Goal: Task Accomplishment & Management: Use online tool/utility

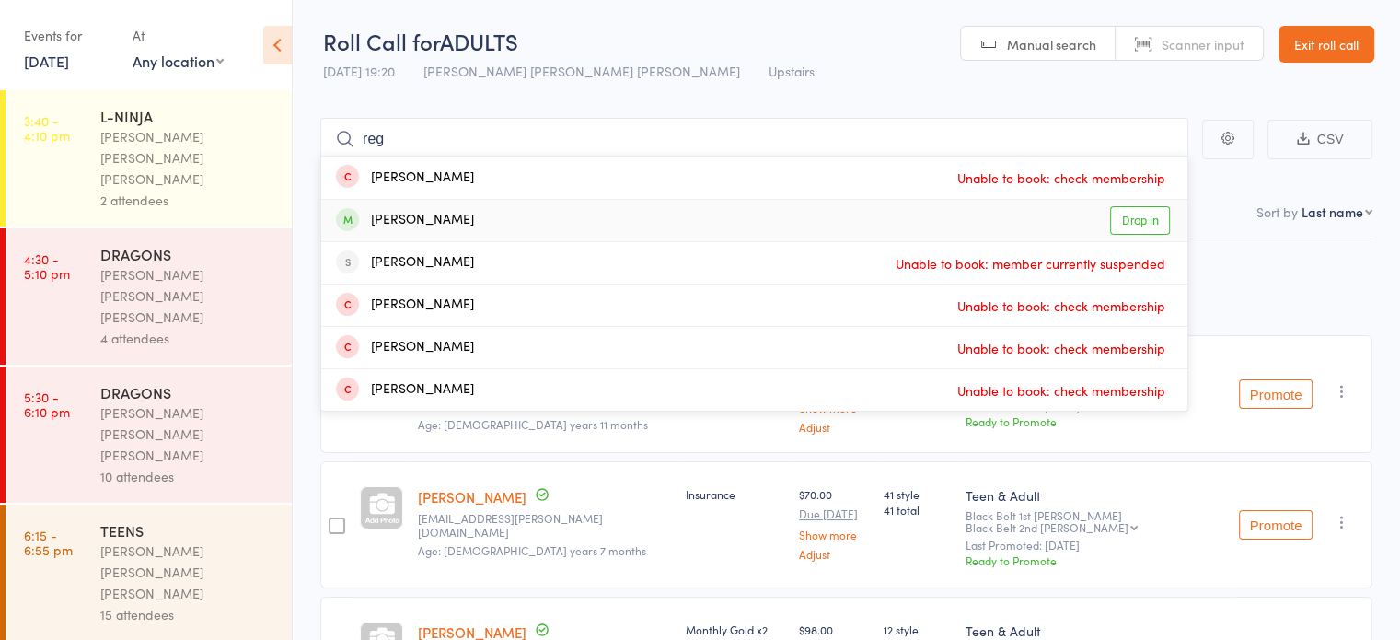
type input "reg"
click at [512, 224] on div "Regan Athanasio Drop in" at bounding box center [754, 220] width 866 height 41
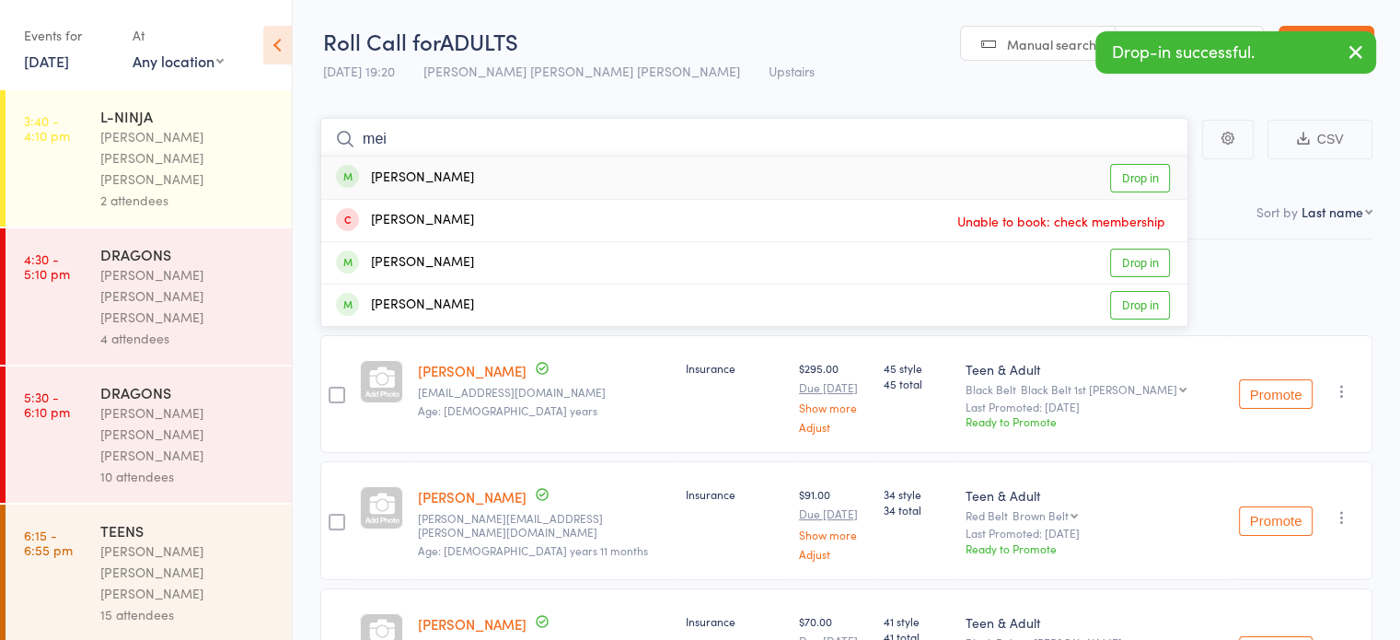
type input "mei"
click at [527, 175] on div "Mei Abdipranoto Drop in" at bounding box center [754, 178] width 866 height 42
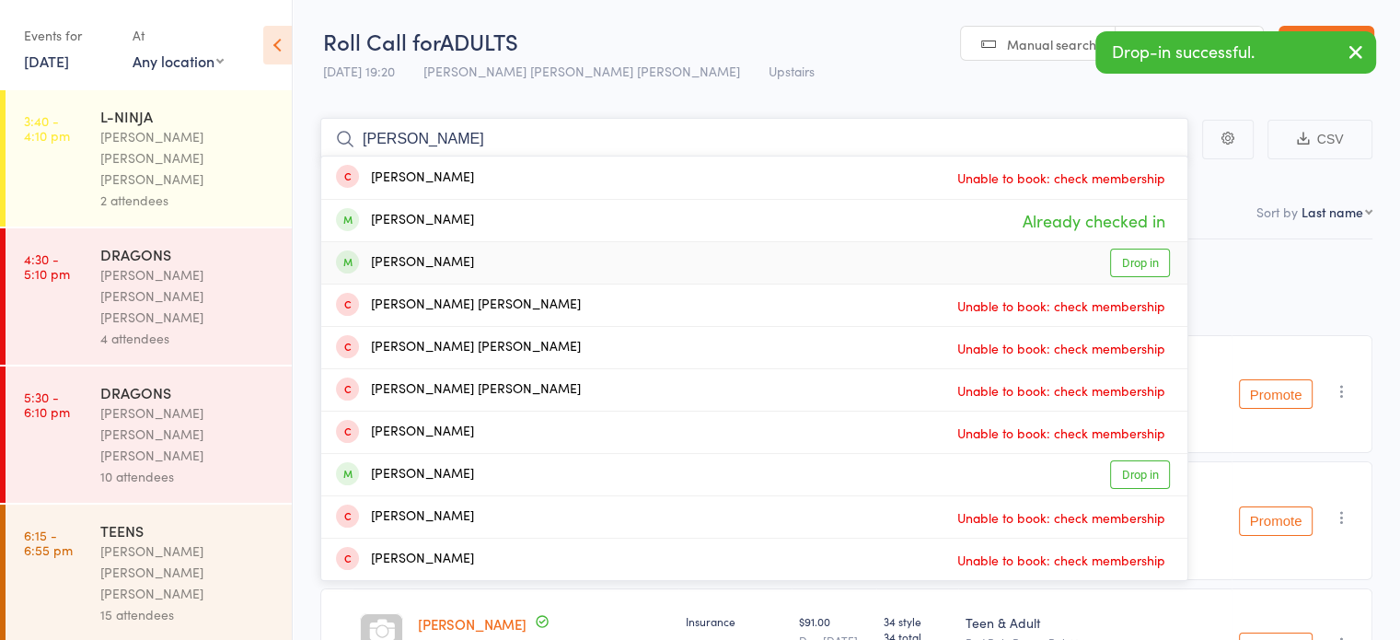
type input "jason"
click at [524, 252] on div "Jason Abdipranoto Drop in" at bounding box center [754, 262] width 866 height 41
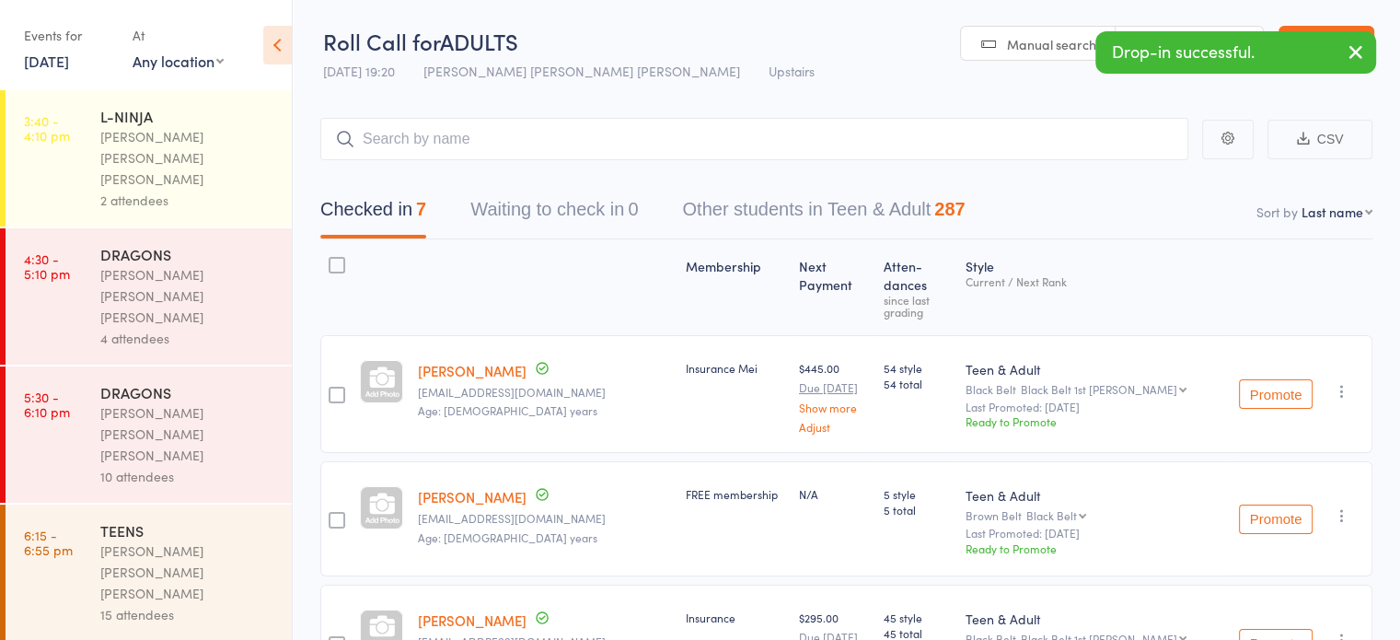
click at [60, 59] on link "13 Oct, 2025" at bounding box center [46, 61] width 45 height 20
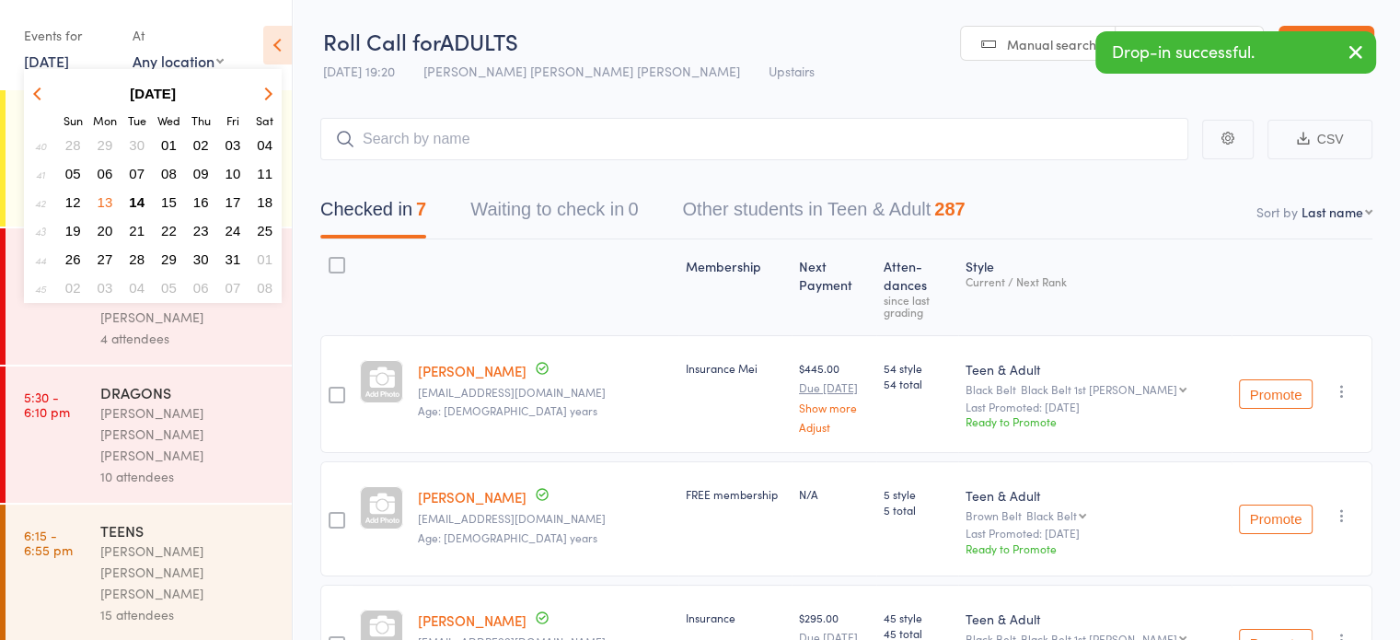
click at [131, 198] on span "14" at bounding box center [137, 202] width 16 height 16
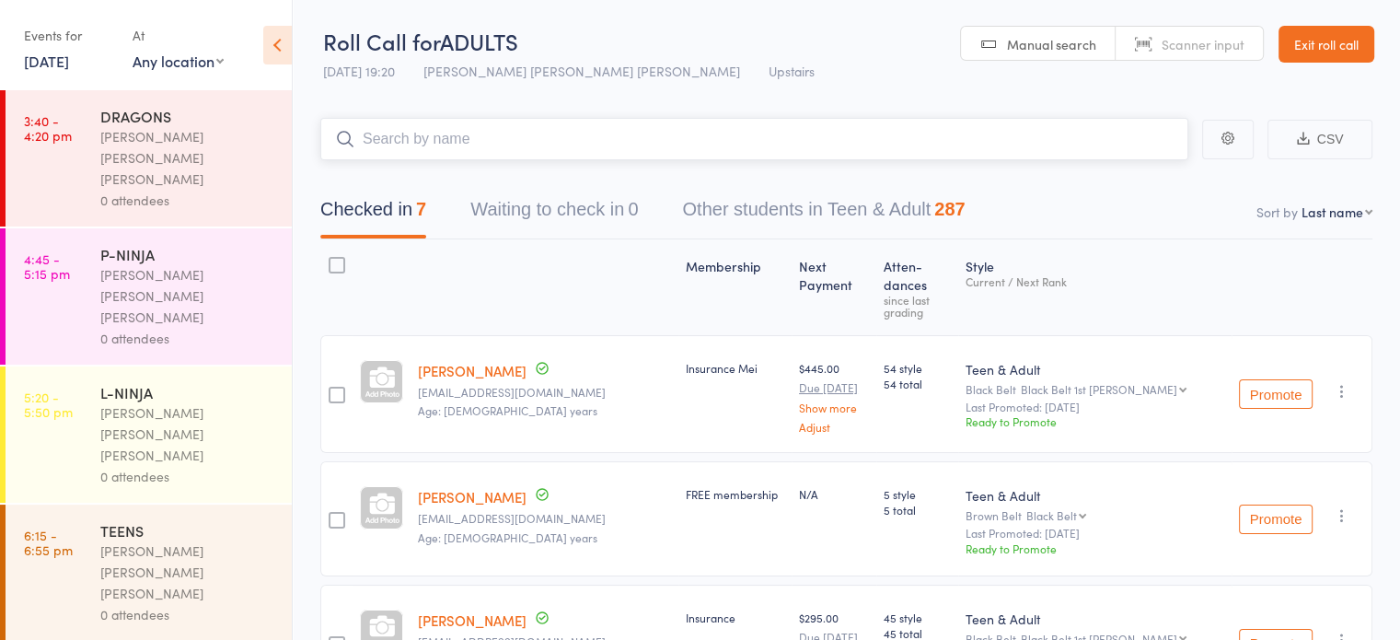
click at [482, 138] on input "search" at bounding box center [754, 139] width 868 height 42
click at [230, 190] on div "0 attendees" at bounding box center [188, 200] width 176 height 21
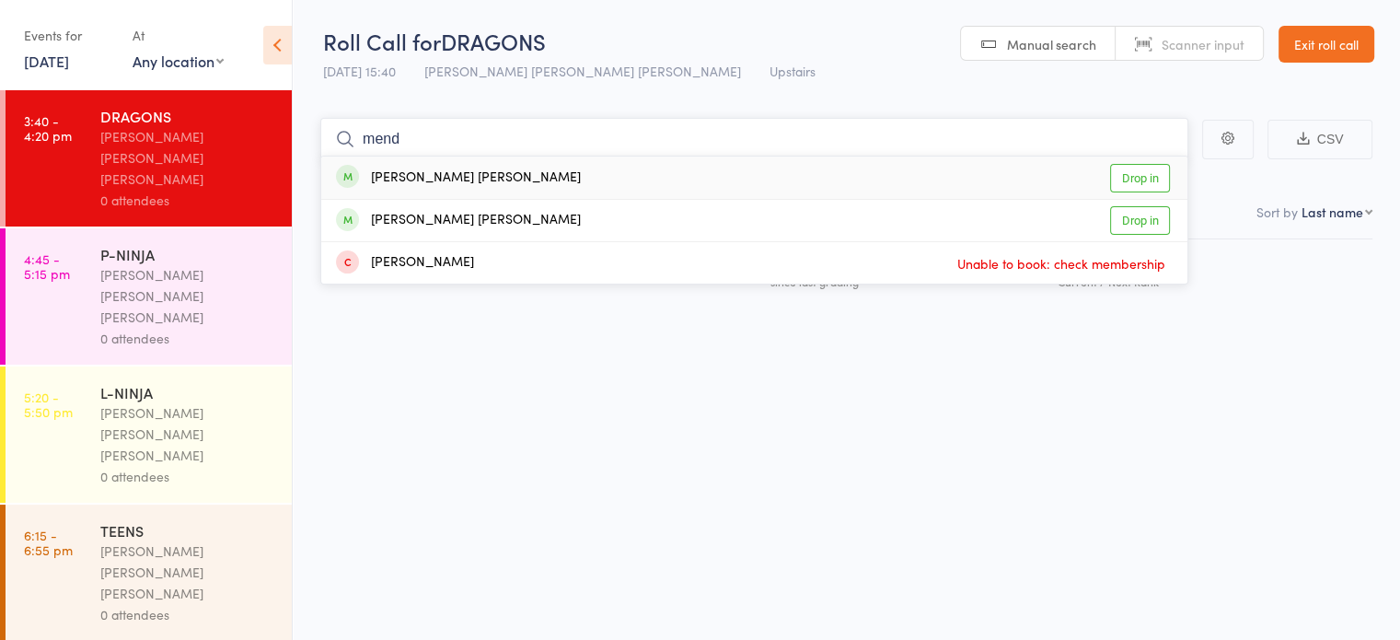
type input "mend"
click at [778, 191] on div "Alice Oliveira Mendes Drop in" at bounding box center [754, 178] width 866 height 42
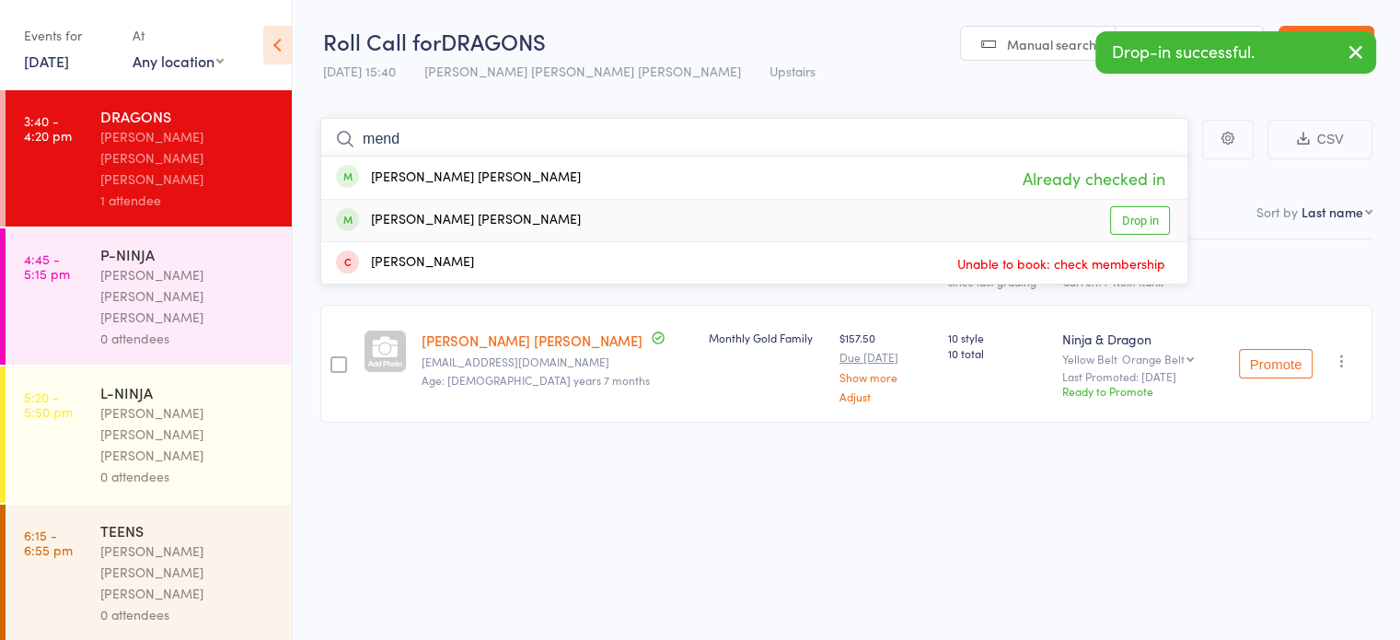
type input "mend"
click at [725, 214] on div "Arthur Oliveira Mendes Drop in" at bounding box center [754, 220] width 866 height 41
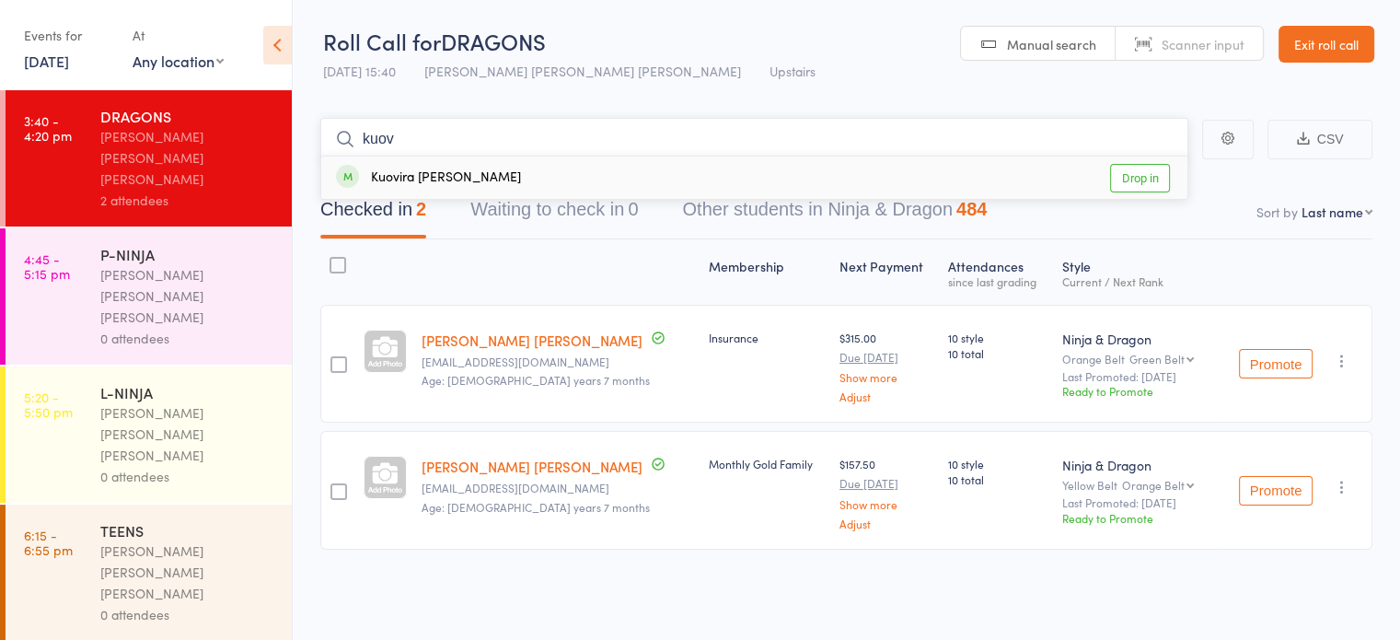
type input "kuov"
click at [999, 173] on div "Kuovira Kollabathula Drop in" at bounding box center [754, 178] width 866 height 42
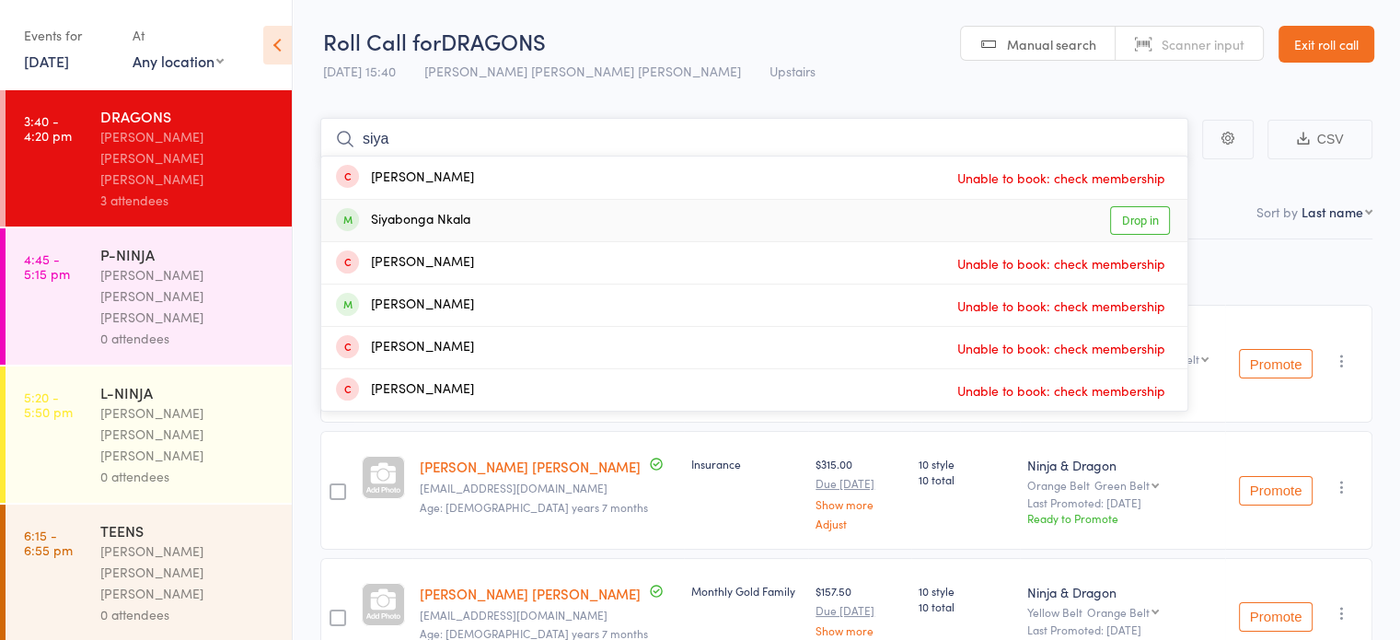
type input "siya"
click at [544, 221] on div "Siyabonga Nkala Drop in" at bounding box center [754, 220] width 866 height 41
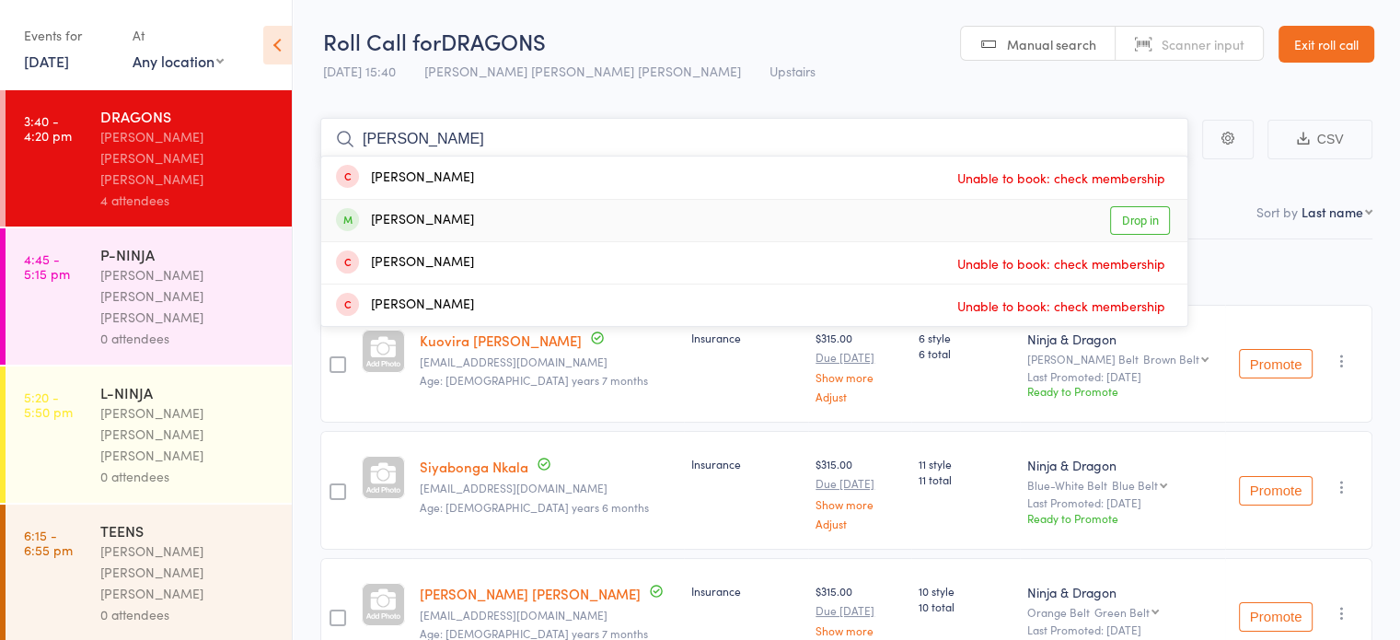
type input "clara"
click at [543, 205] on div "Clara Daneshgari Drop in" at bounding box center [754, 220] width 866 height 41
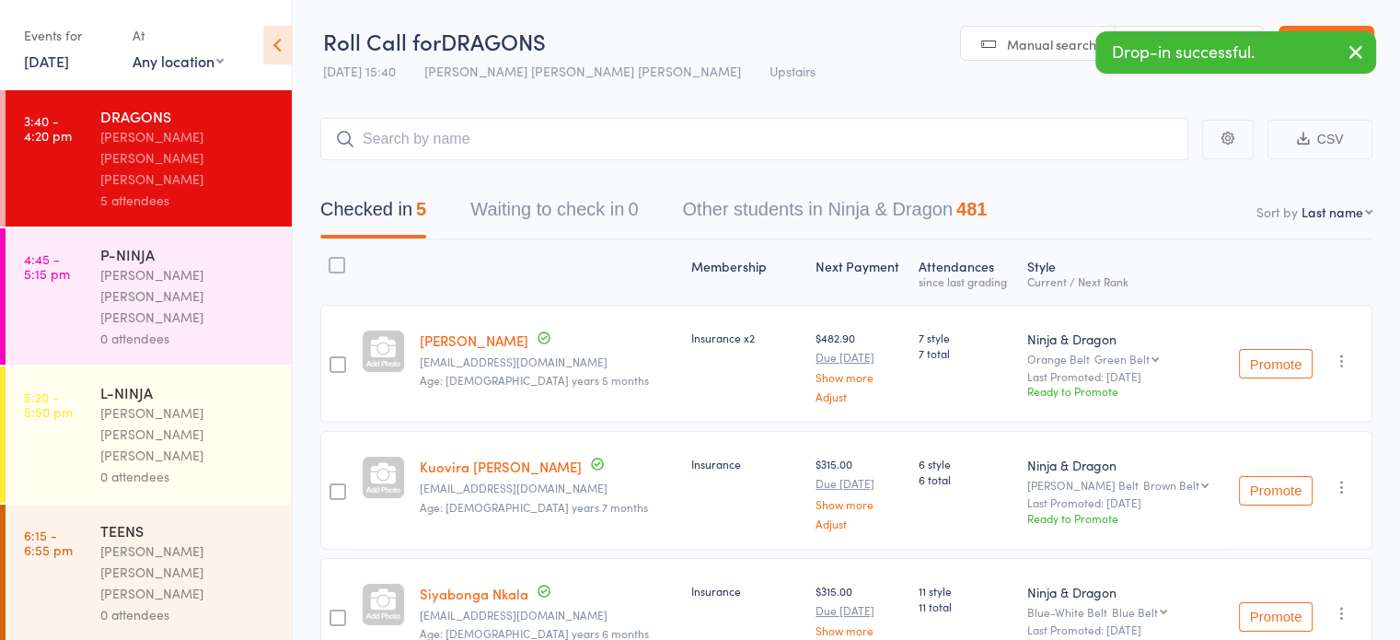
click at [157, 382] on div "L-NINJA" at bounding box center [188, 392] width 176 height 20
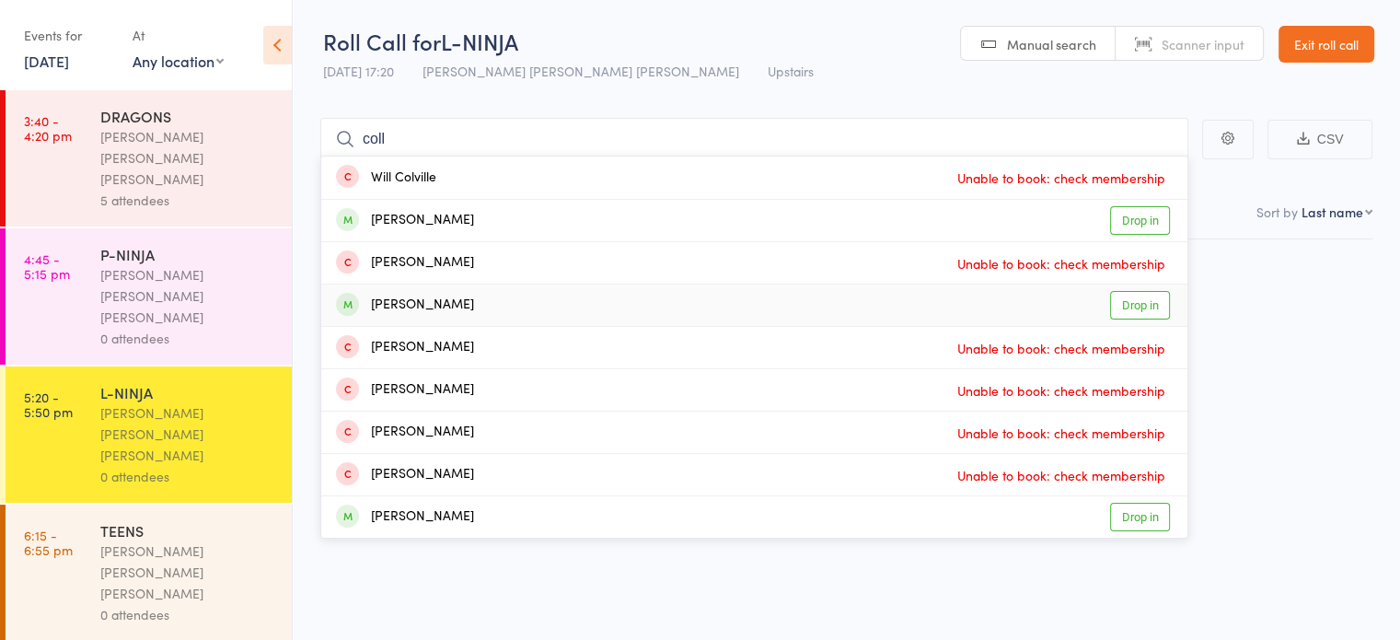
type input "coll"
click at [525, 306] on div "Collis Daneshgari Drop in" at bounding box center [754, 304] width 866 height 41
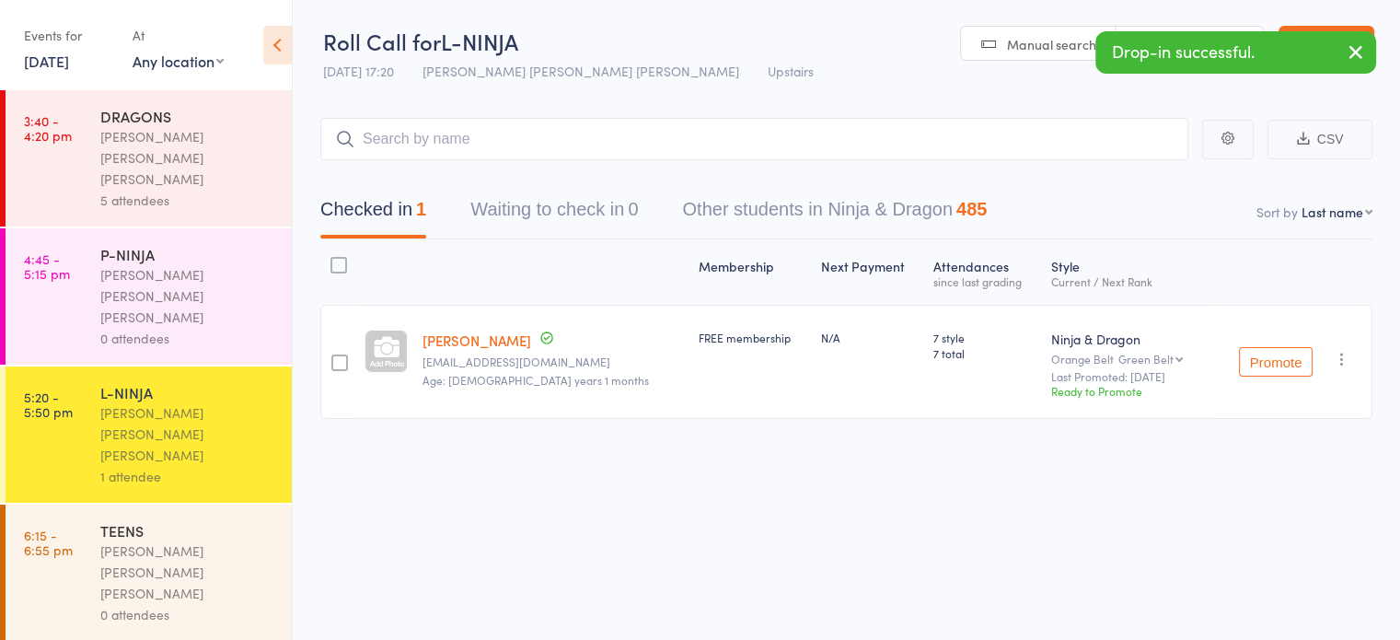
click at [90, 113] on link "3:40 - 4:20 pm DRAGONS Keyvan Castle Hill Mirzai 5 attendees" at bounding box center [149, 158] width 286 height 136
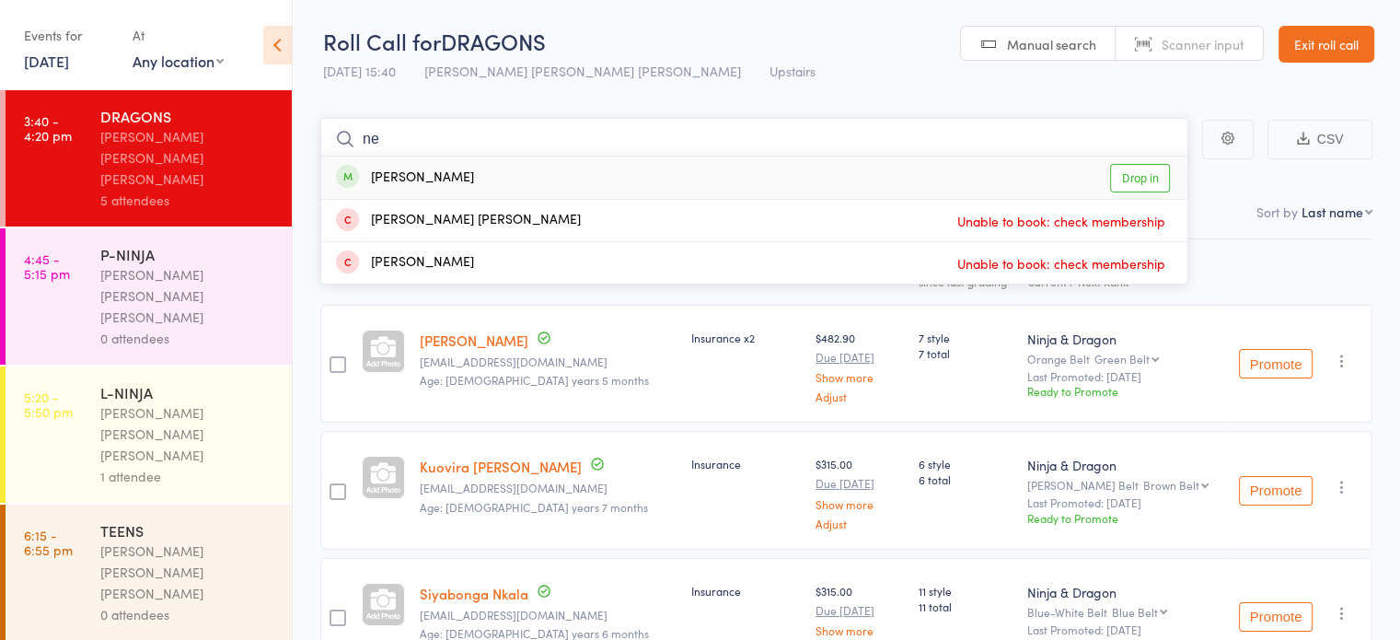
type input "n"
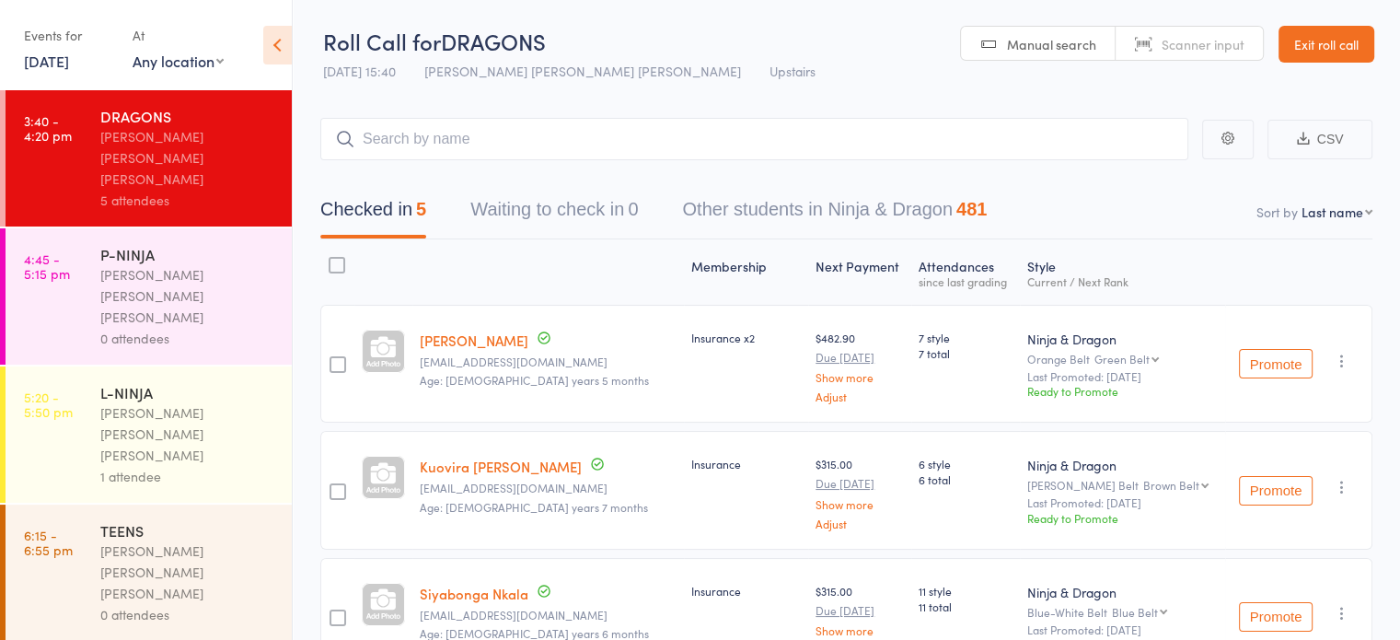
click at [518, 337] on link "[PERSON_NAME]" at bounding box center [474, 339] width 109 height 19
click at [489, 135] on input "search" at bounding box center [754, 139] width 868 height 42
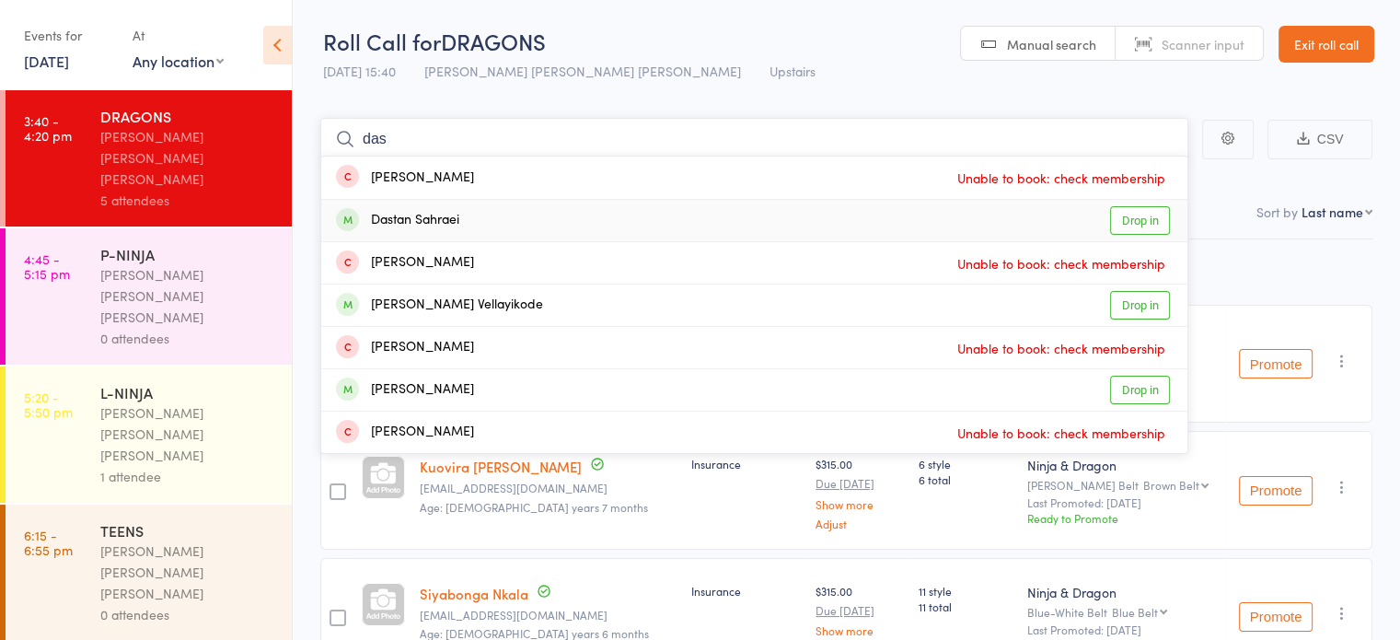
type input "das"
click at [478, 210] on div "Dastan Sahraei Drop in" at bounding box center [754, 220] width 866 height 41
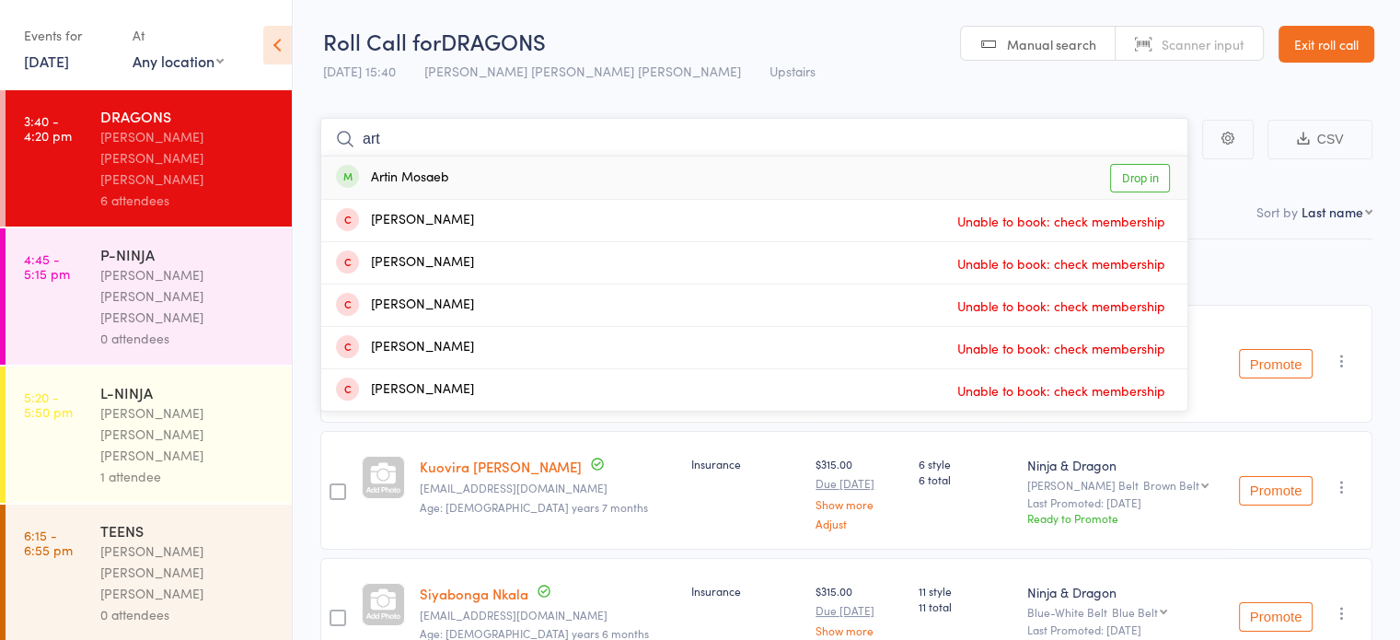
type input "art"
click at [465, 188] on div "Artin Mosaeb Drop in" at bounding box center [754, 178] width 866 height 42
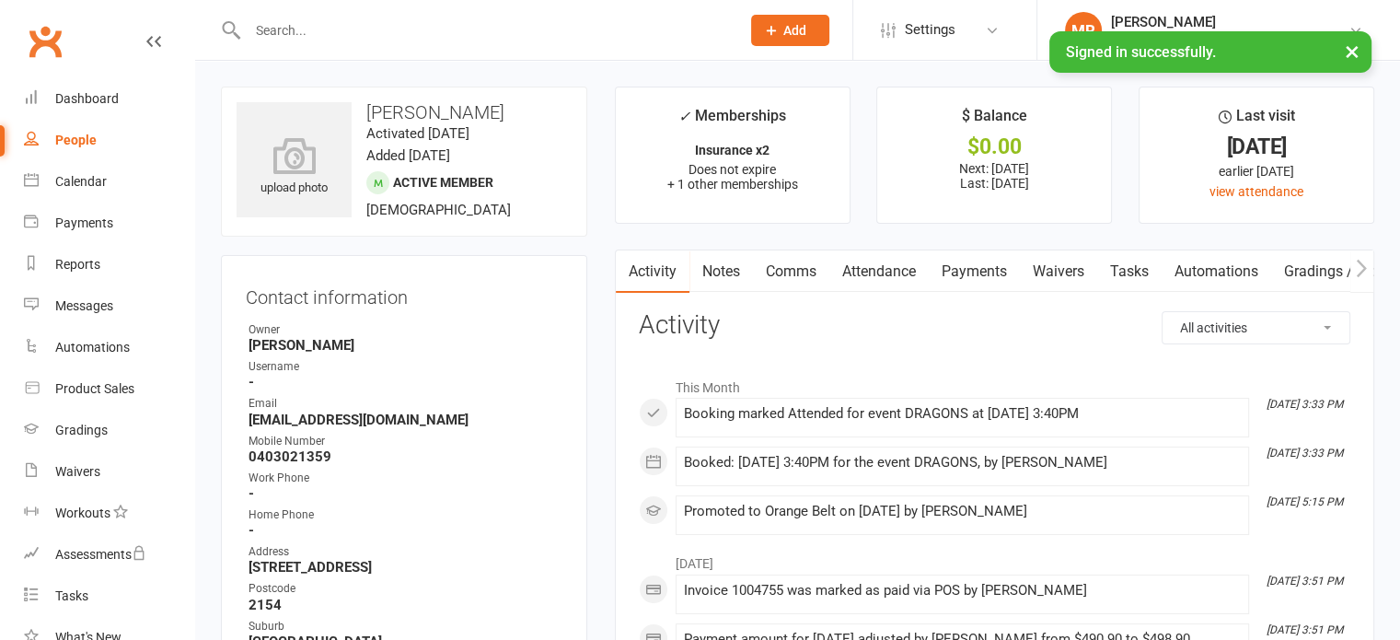
click at [372, 32] on input "text" at bounding box center [484, 30] width 485 height 26
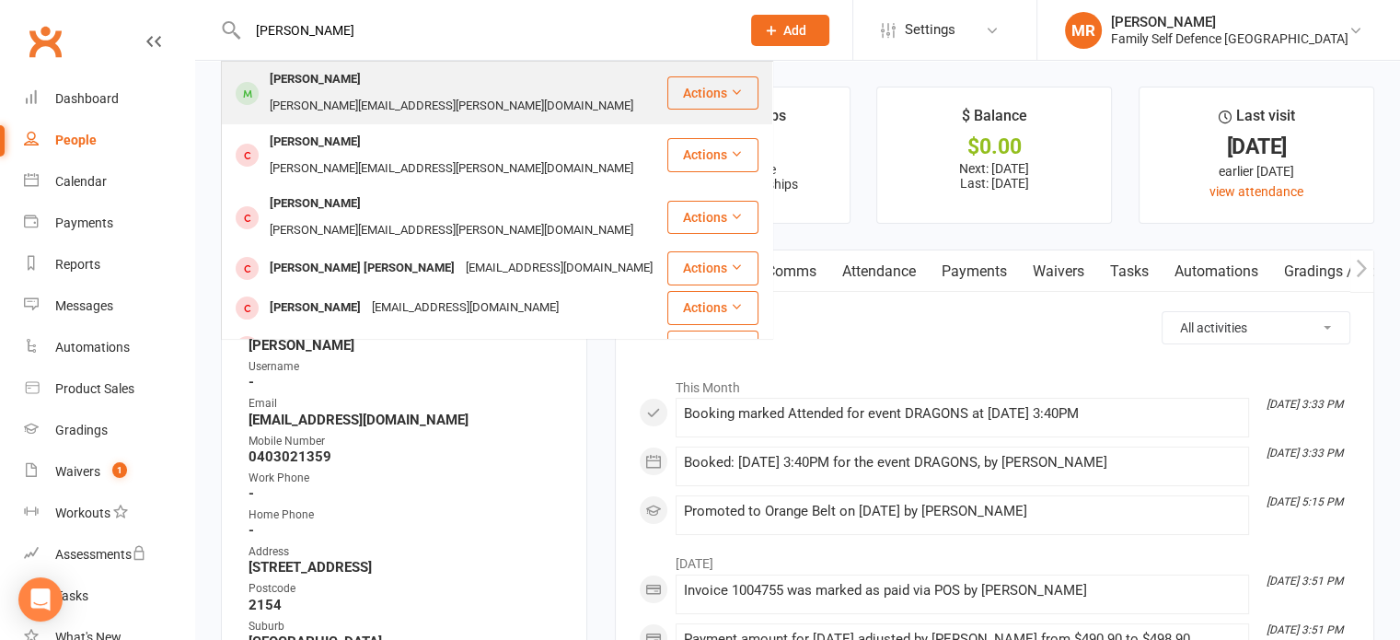
type input "[PERSON_NAME]"
click at [372, 93] on div "[PERSON_NAME][EMAIL_ADDRESS][PERSON_NAME][DOMAIN_NAME]" at bounding box center [451, 106] width 375 height 27
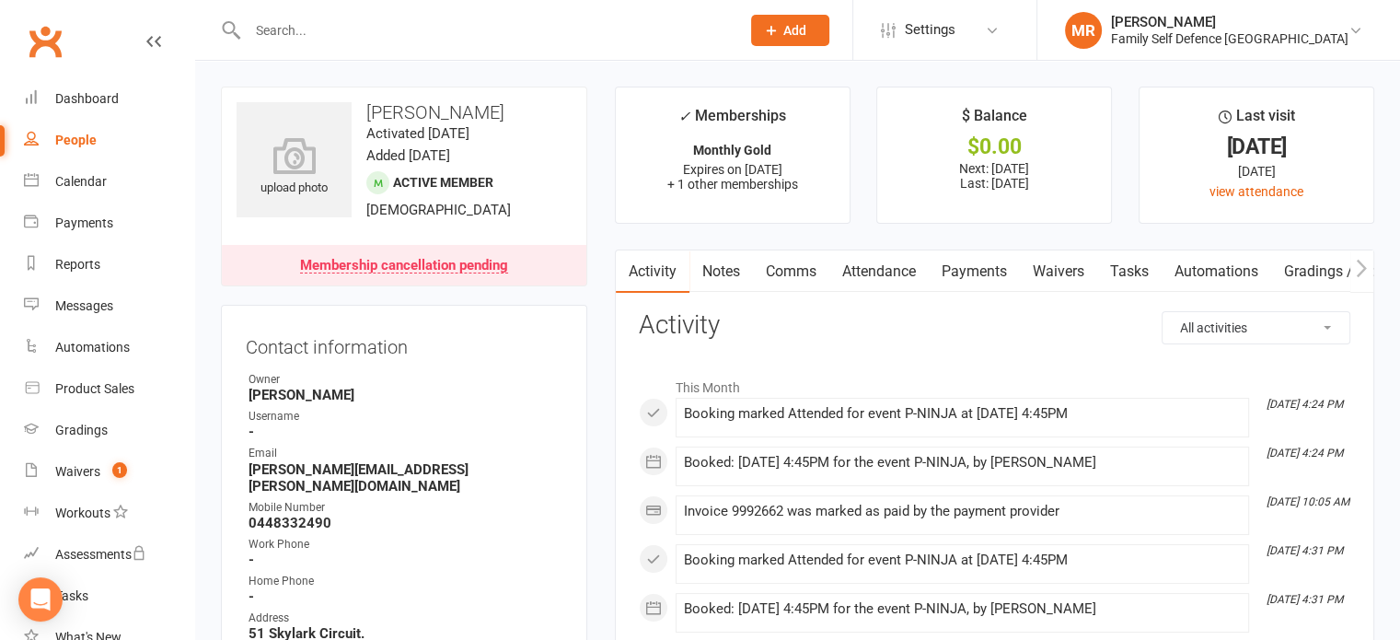
click at [395, 40] on input "text" at bounding box center [484, 30] width 485 height 26
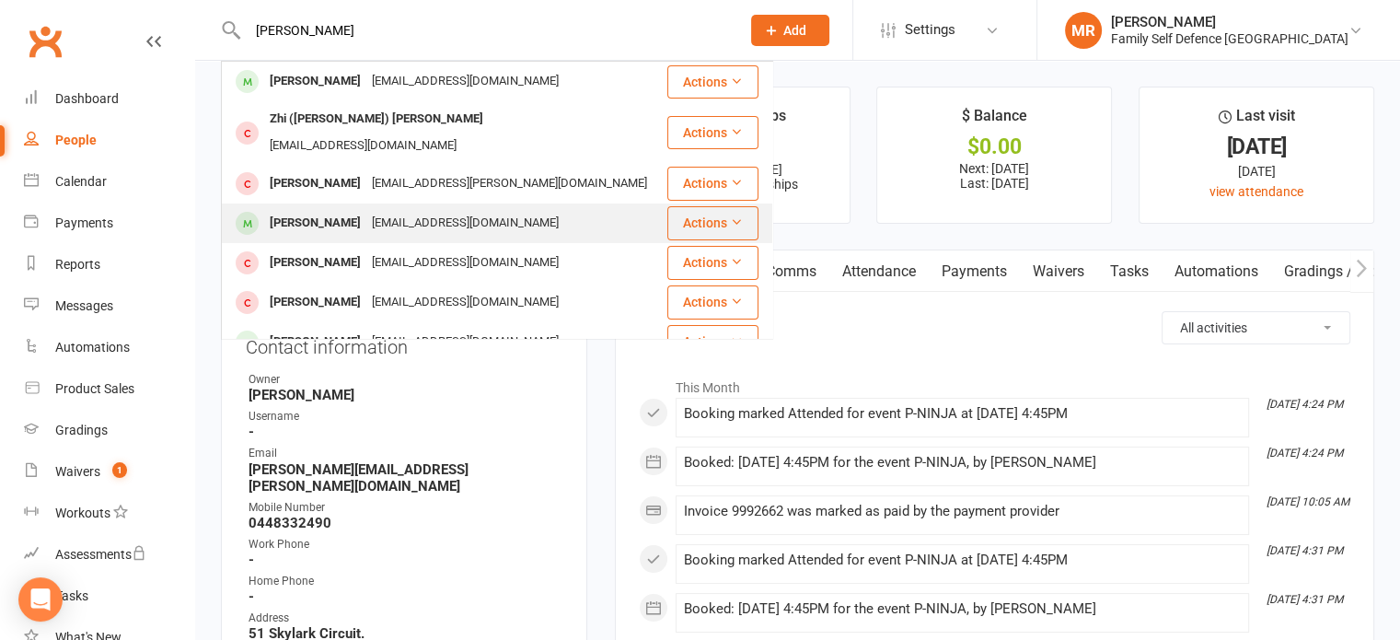
type input "[PERSON_NAME]"
click at [358, 204] on div "[PERSON_NAME] [PERSON_NAME][EMAIL_ADDRESS][DOMAIN_NAME]" at bounding box center [444, 223] width 443 height 38
